Goal: Navigation & Orientation: Find specific page/section

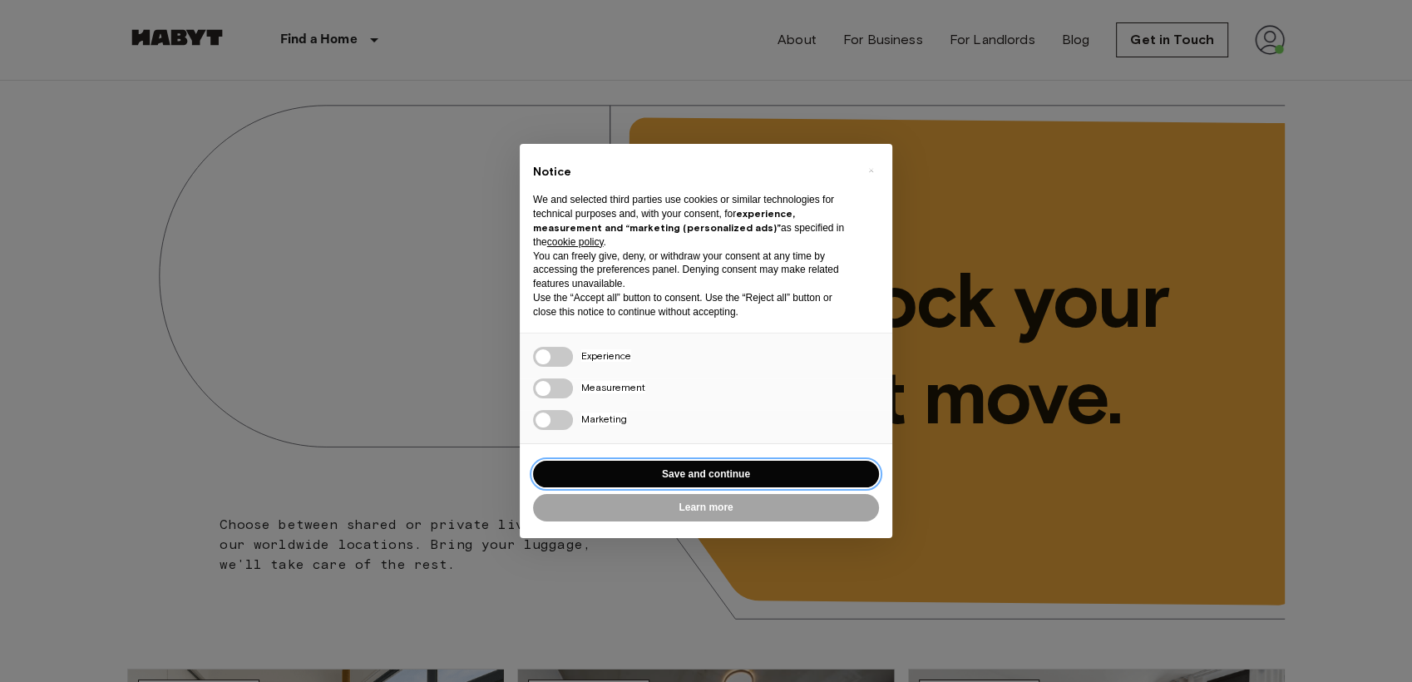
click at [749, 482] on button "Save and continue" at bounding box center [706, 474] width 346 height 27
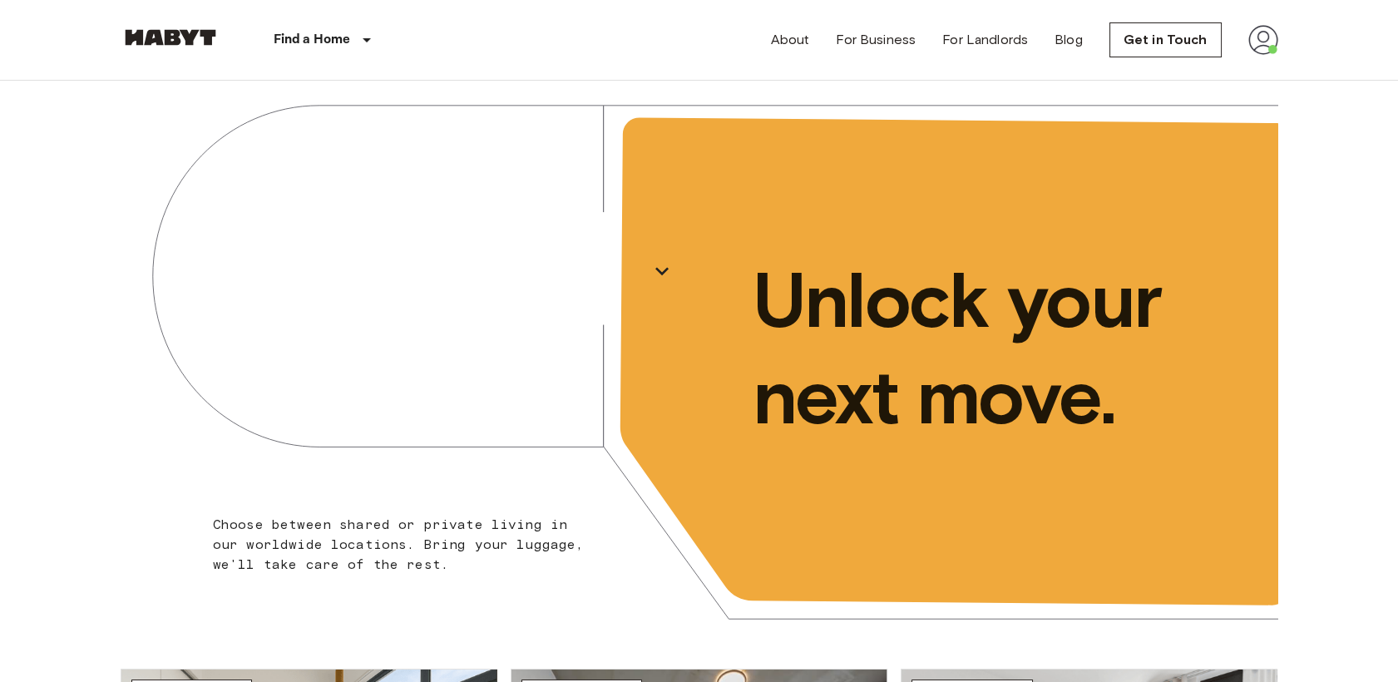
click at [1273, 42] on img at bounding box center [1263, 40] width 30 height 30
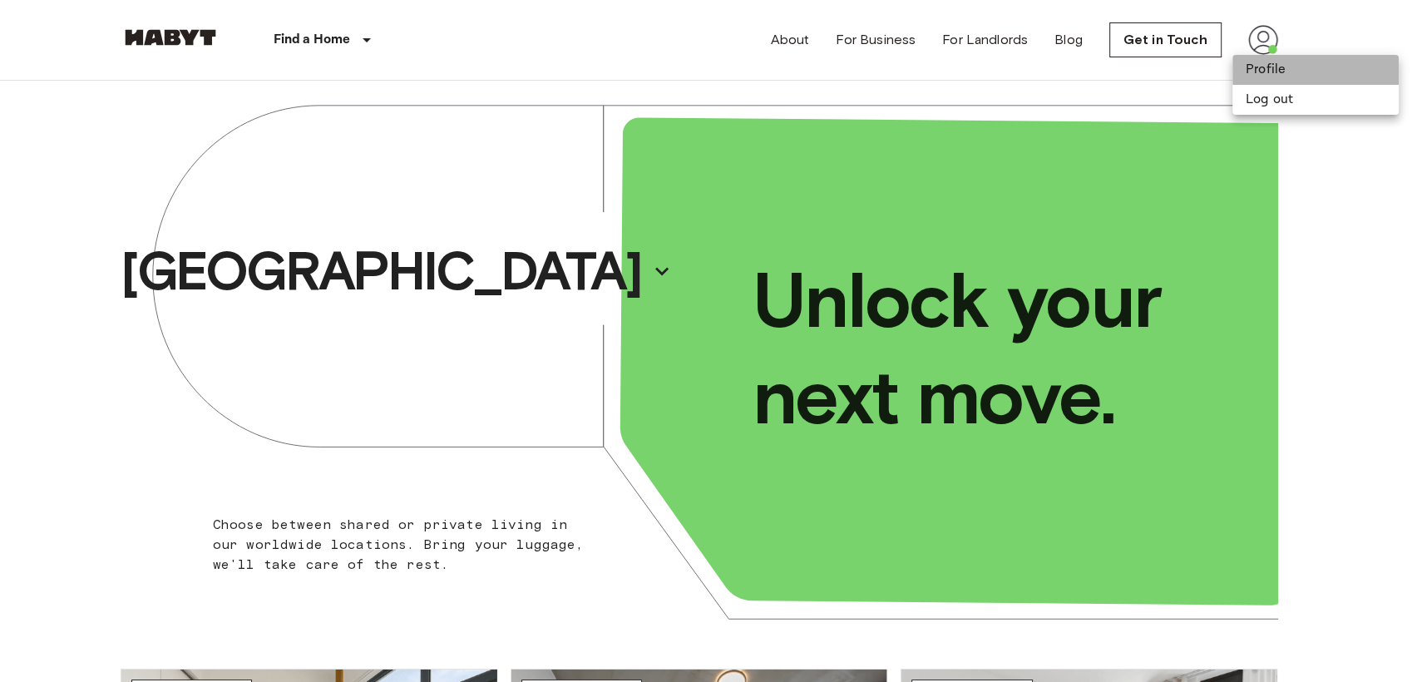
click at [1258, 73] on li "Profile" at bounding box center [1316, 70] width 166 height 30
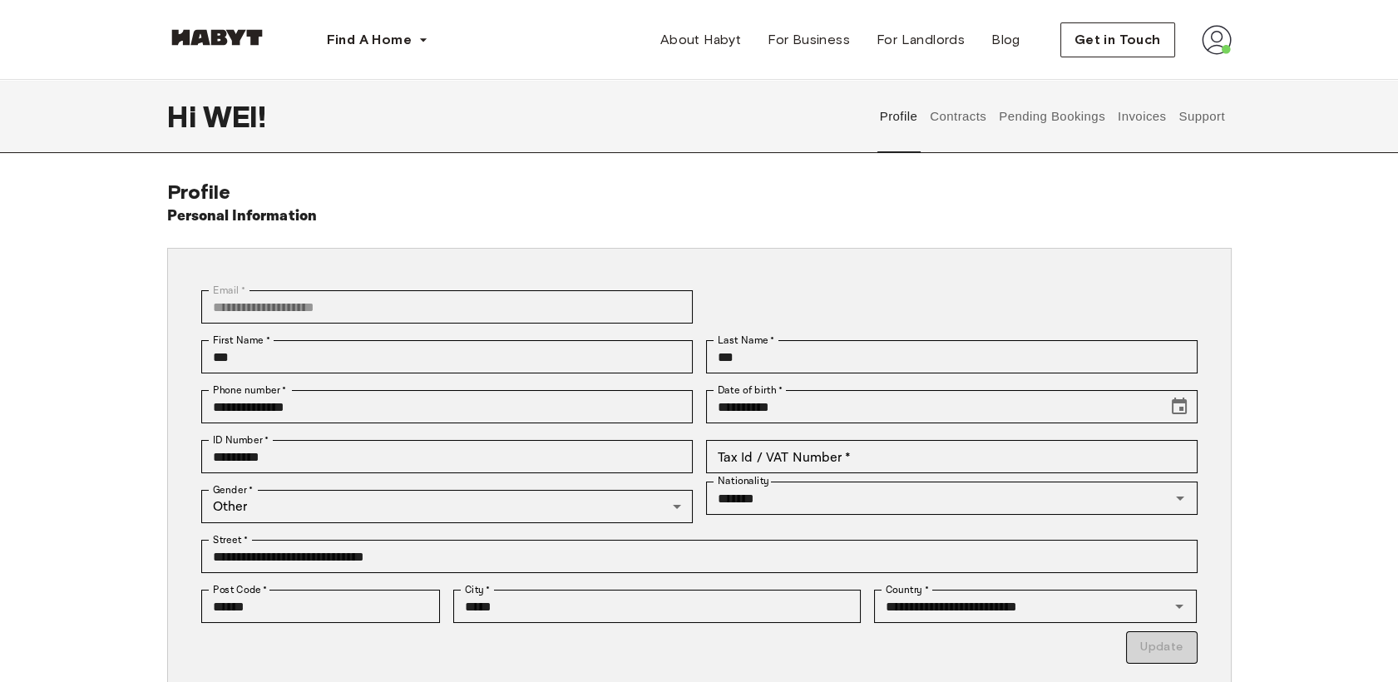
click at [974, 121] on button "Contracts" at bounding box center [958, 116] width 61 height 73
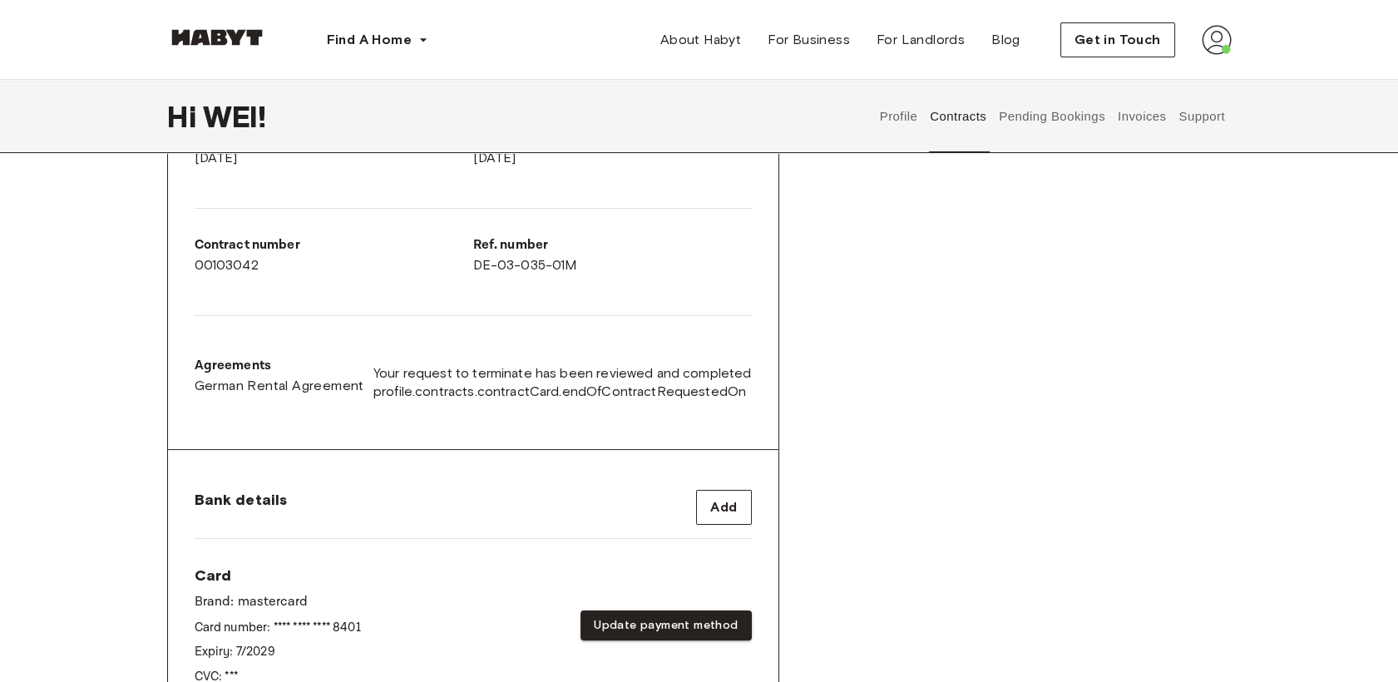
scroll to position [277, 0]
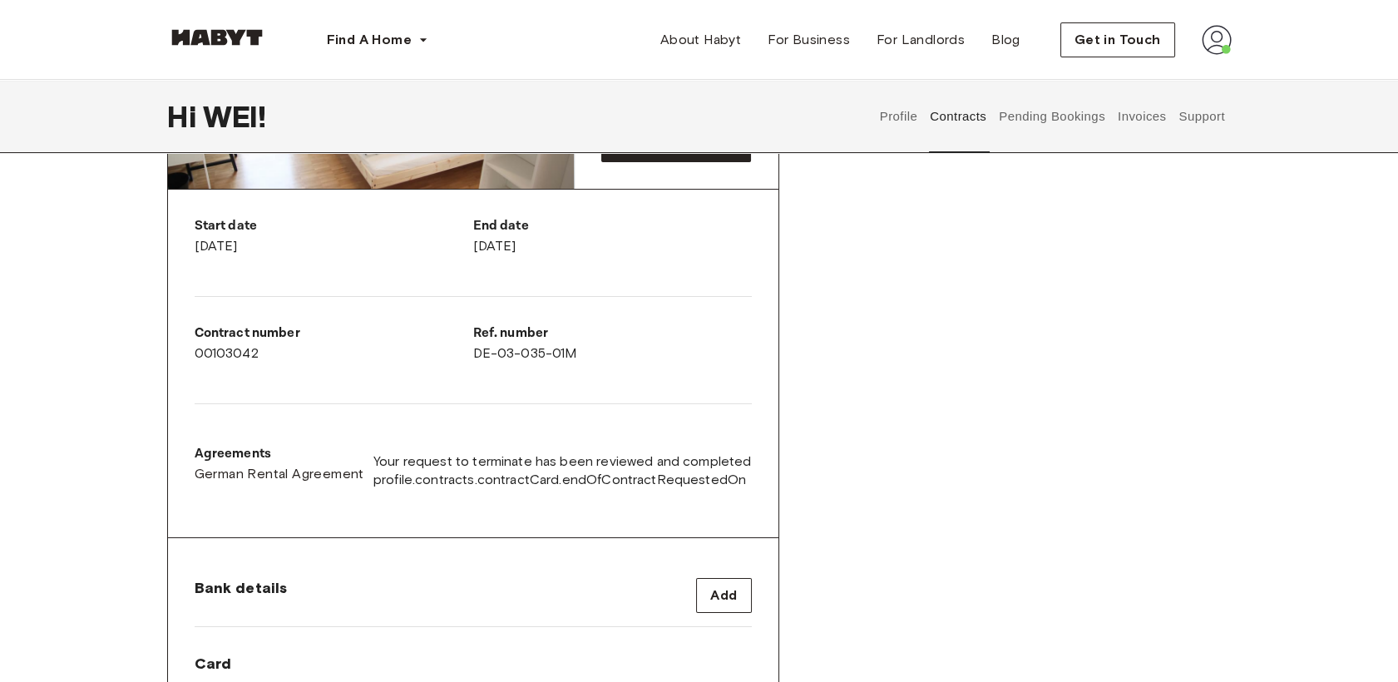
click at [1051, 122] on button "Pending Bookings" at bounding box center [1052, 116] width 111 height 73
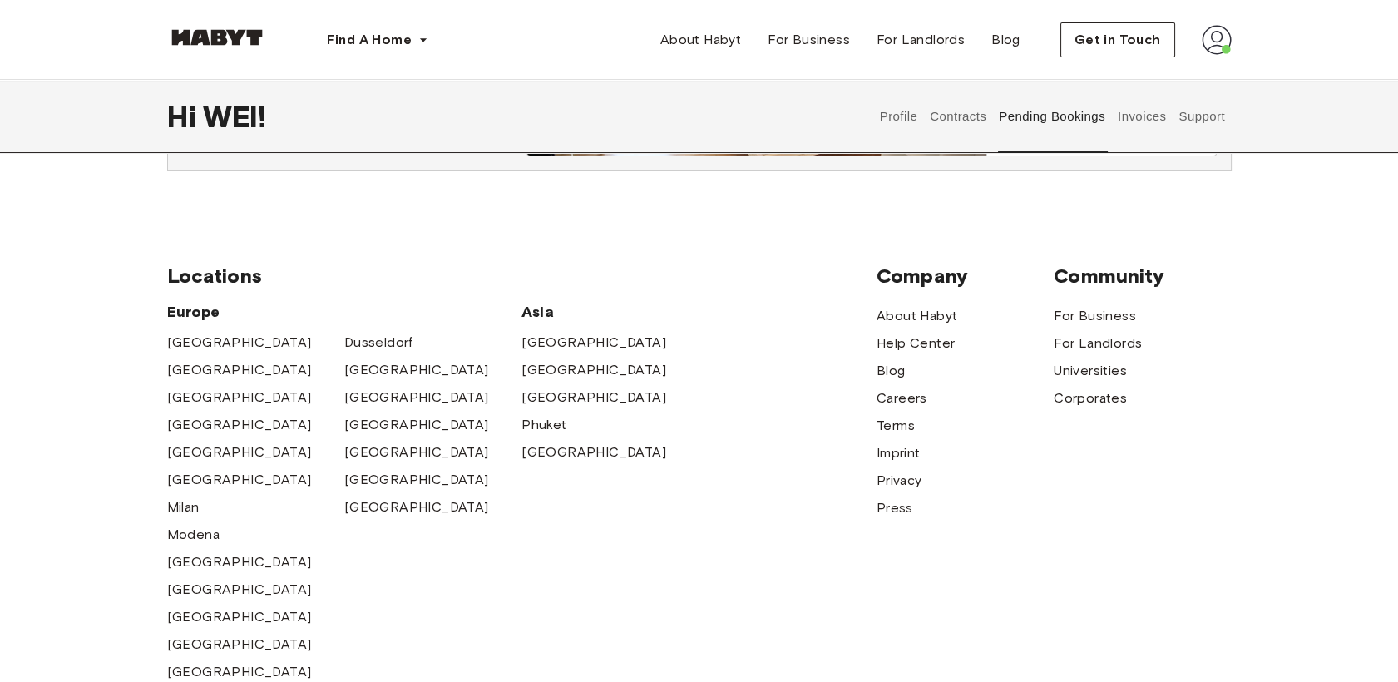
click at [1205, 121] on button "Support" at bounding box center [1202, 116] width 51 height 73
